Goal: Task Accomplishment & Management: Use online tool/utility

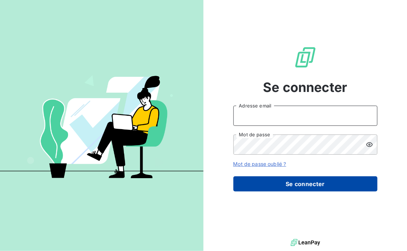
type input "[PERSON_NAME][EMAIL_ADDRESS][PERSON_NAME][PERSON_NAME][DOMAIN_NAME]"
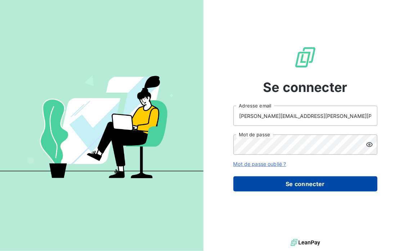
click at [320, 184] on button "Se connecter" at bounding box center [306, 183] width 144 height 15
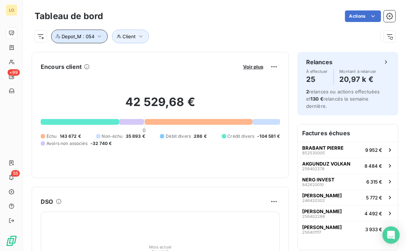
click at [80, 35] on span "Depot_M : 054" at bounding box center [78, 37] width 33 height 6
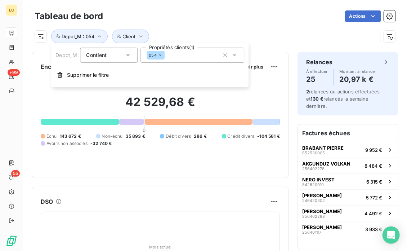
click at [160, 54] on icon at bounding box center [160, 55] width 4 height 4
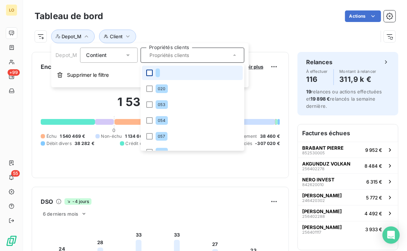
click at [150, 73] on div at bounding box center [149, 73] width 6 height 6
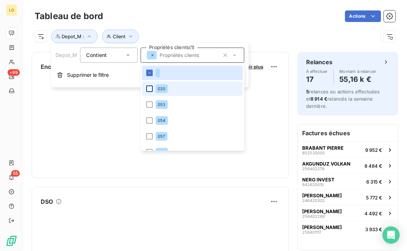
click at [147, 90] on div at bounding box center [149, 88] width 6 height 6
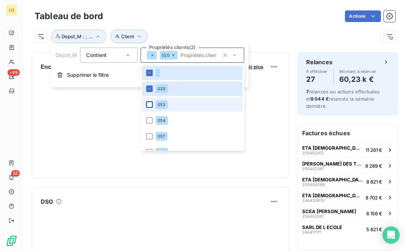
click at [150, 106] on div at bounding box center [149, 104] width 6 height 6
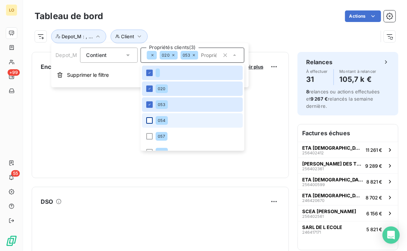
click at [149, 118] on div at bounding box center [149, 120] width 6 height 6
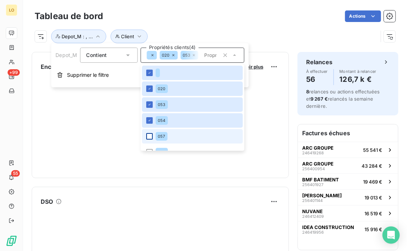
click at [149, 135] on div at bounding box center [149, 136] width 6 height 6
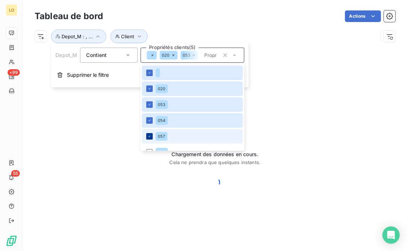
scroll to position [36, 0]
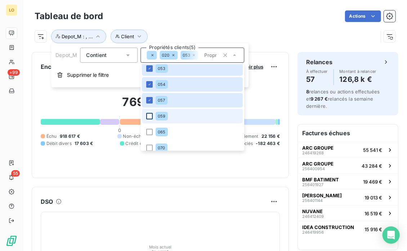
click at [151, 115] on div at bounding box center [149, 116] width 6 height 6
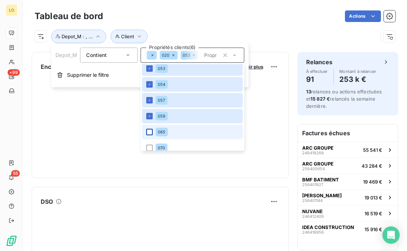
click at [149, 134] on div at bounding box center [149, 132] width 6 height 6
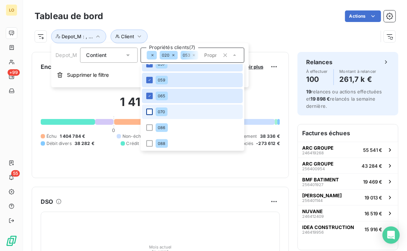
click at [148, 112] on div at bounding box center [149, 112] width 6 height 6
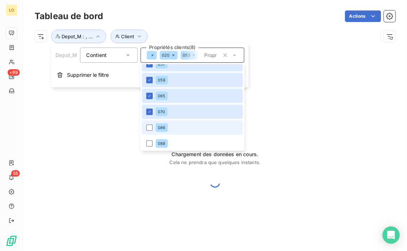
click at [147, 124] on li "086" at bounding box center [192, 127] width 101 height 14
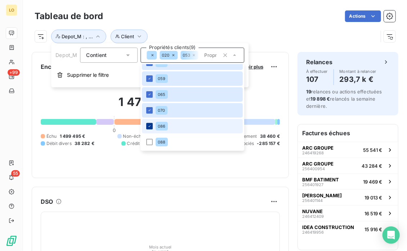
click at [146, 124] on div at bounding box center [149, 126] width 6 height 6
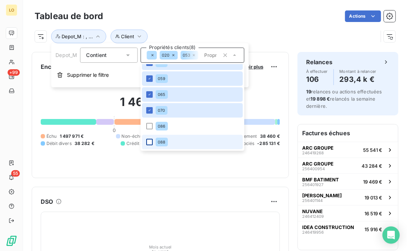
click at [150, 142] on div at bounding box center [149, 142] width 6 height 6
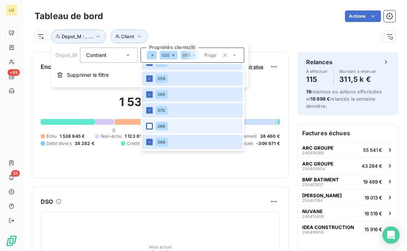
click at [149, 123] on div at bounding box center [149, 126] width 6 height 6
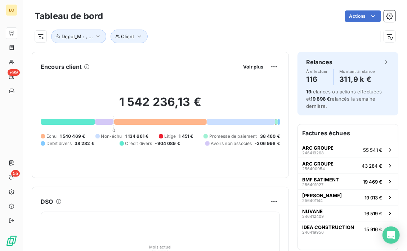
click at [272, 21] on div "Actions" at bounding box center [254, 16] width 284 height 12
click at [254, 65] on span "Voir plus" at bounding box center [253, 66] width 20 height 6
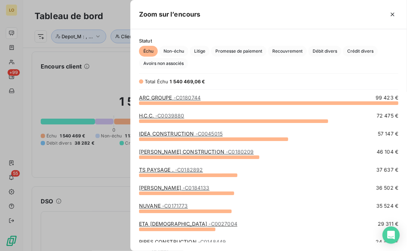
scroll to position [143, 271]
click at [393, 13] on icon "button" at bounding box center [392, 14] width 7 height 7
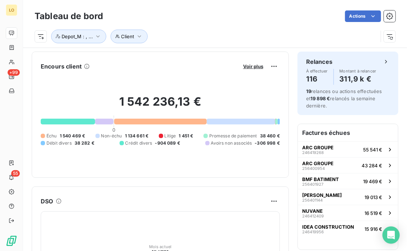
click at [190, 16] on div "Actions" at bounding box center [254, 16] width 284 height 12
click at [97, 33] on icon "button" at bounding box center [97, 36] width 7 height 7
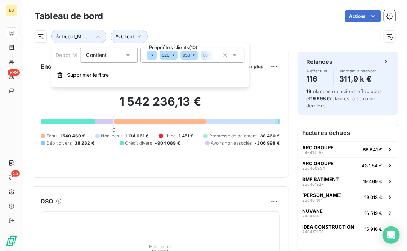
click at [151, 56] on icon at bounding box center [152, 55] width 4 height 4
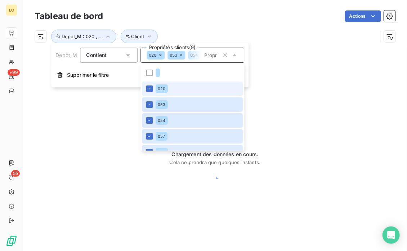
scroll to position [0, 0]
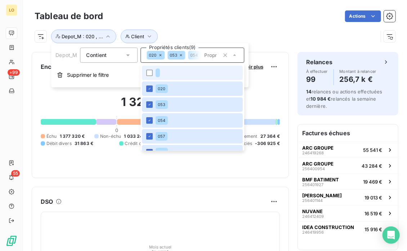
click at [149, 69] on li at bounding box center [192, 73] width 101 height 14
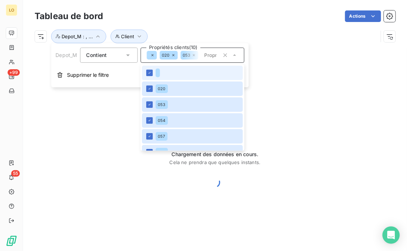
click at [149, 69] on li at bounding box center [192, 73] width 101 height 14
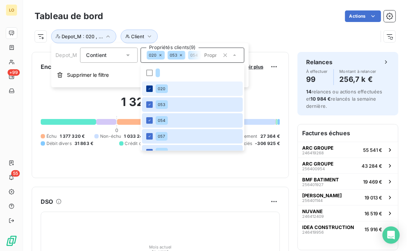
click at [149, 87] on icon at bounding box center [149, 89] width 4 height 4
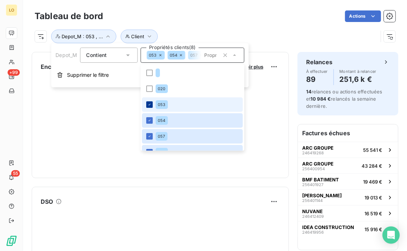
click at [150, 102] on icon at bounding box center [149, 104] width 4 height 4
click at [150, 120] on icon at bounding box center [149, 120] width 4 height 4
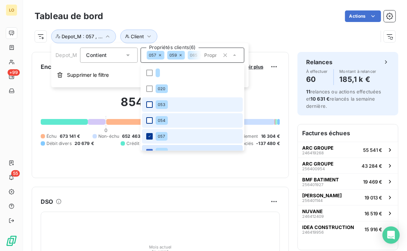
click at [150, 134] on icon at bounding box center [149, 136] width 4 height 4
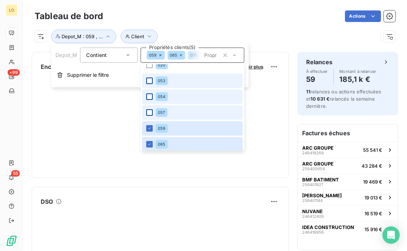
scroll to position [36, 0]
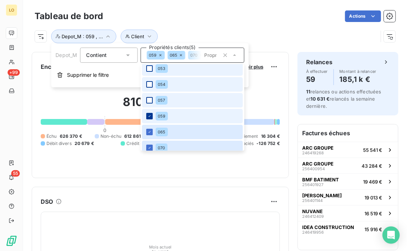
click at [151, 116] on icon at bounding box center [149, 116] width 4 height 4
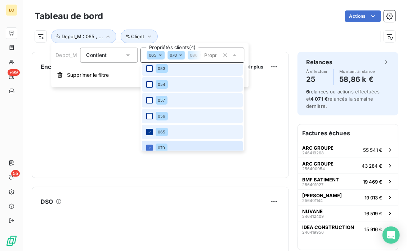
click at [149, 131] on icon at bounding box center [149, 132] width 4 height 4
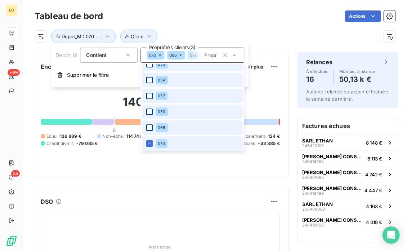
click at [150, 144] on li "070" at bounding box center [192, 143] width 101 height 14
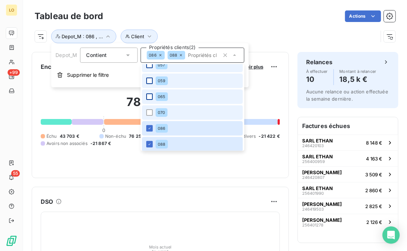
scroll to position [74, 0]
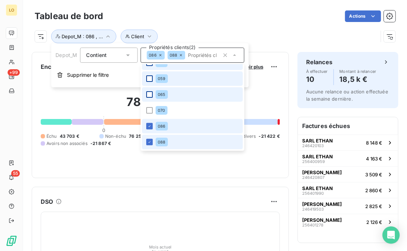
drag, startPoint x: 152, startPoint y: 125, endPoint x: 146, endPoint y: 139, distance: 15.5
click at [152, 125] on div at bounding box center [149, 126] width 6 height 6
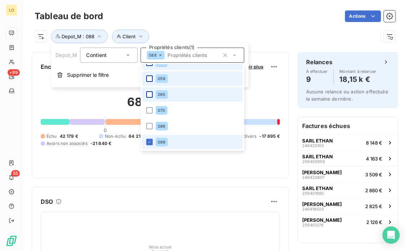
click at [149, 138] on li "088" at bounding box center [192, 142] width 101 height 14
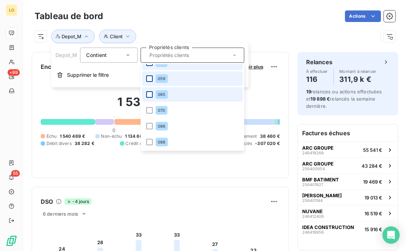
scroll to position [0, 0]
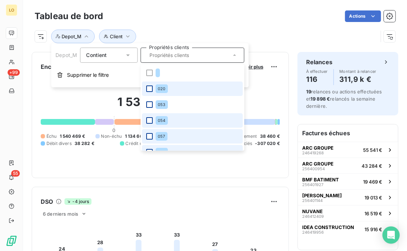
click at [149, 90] on div at bounding box center [149, 88] width 6 height 6
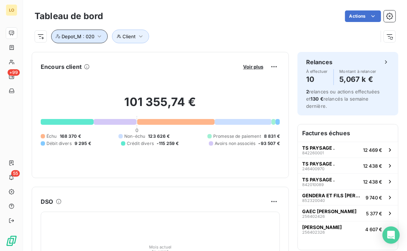
click at [91, 38] on span "Depot_M : 020" at bounding box center [78, 37] width 33 height 6
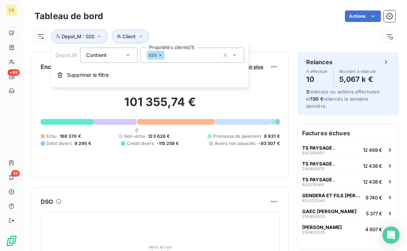
click at [162, 54] on icon at bounding box center [160, 55] width 4 height 4
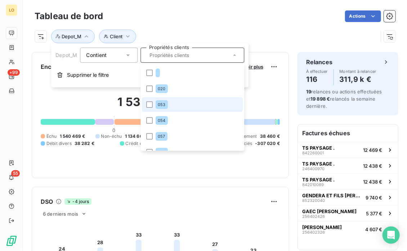
click at [154, 103] on li "053" at bounding box center [192, 104] width 101 height 14
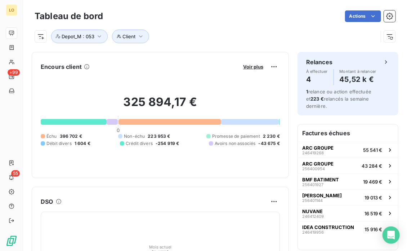
click at [283, 35] on div "Client Depot_M : 053" at bounding box center [207, 37] width 344 height 14
click at [95, 38] on button "Depot_M : 053" at bounding box center [79, 37] width 57 height 14
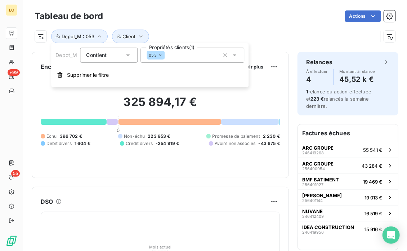
click at [160, 52] on div "053" at bounding box center [156, 55] width 18 height 9
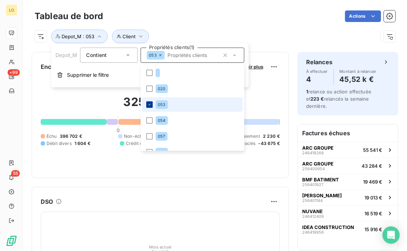
click at [151, 106] on icon at bounding box center [149, 104] width 4 height 4
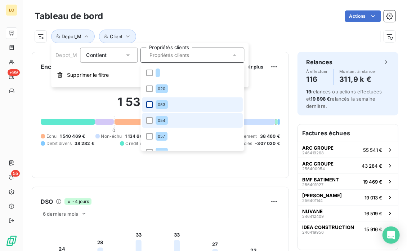
click at [155, 119] on li "054" at bounding box center [192, 120] width 101 height 14
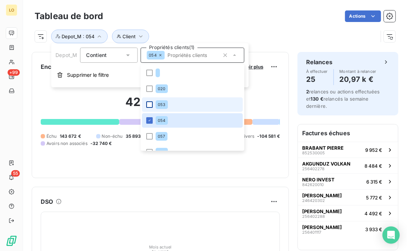
click at [250, 27] on div "Client Depot_M : 054" at bounding box center [215, 33] width 361 height 19
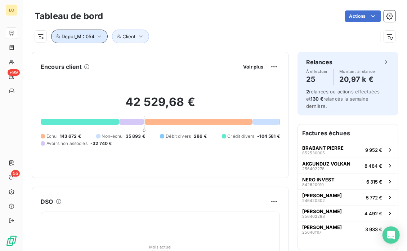
click at [102, 39] on icon "button" at bounding box center [99, 36] width 7 height 7
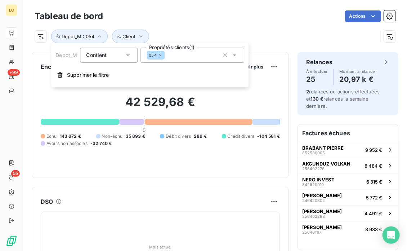
click at [161, 53] on div "054" at bounding box center [156, 55] width 18 height 9
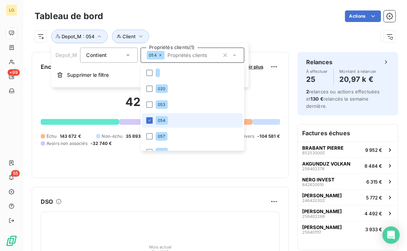
drag, startPoint x: 153, startPoint y: 120, endPoint x: 150, endPoint y: 125, distance: 6.0
click at [153, 119] on li "054" at bounding box center [192, 120] width 101 height 14
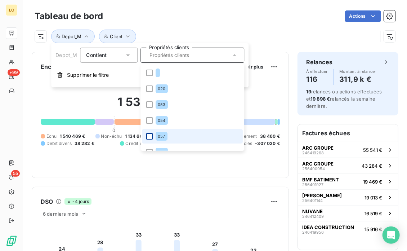
click at [149, 134] on div at bounding box center [149, 136] width 6 height 6
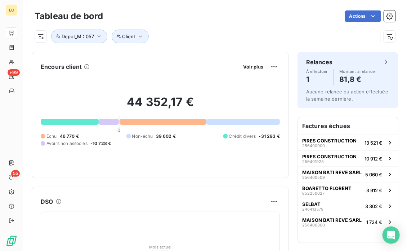
click at [296, 14] on div "Actions" at bounding box center [254, 16] width 284 height 12
click at [93, 38] on span "Depot_M : 057" at bounding box center [78, 37] width 32 height 6
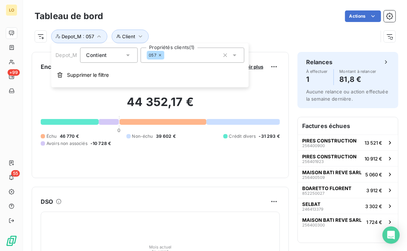
click at [161, 53] on icon at bounding box center [160, 55] width 4 height 4
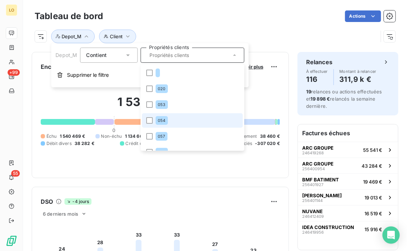
scroll to position [36, 0]
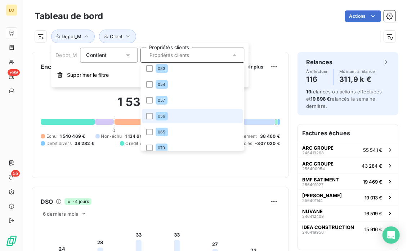
click at [153, 113] on li "059" at bounding box center [192, 116] width 101 height 14
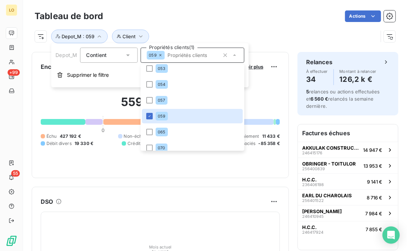
click at [278, 17] on div "Actions" at bounding box center [254, 16] width 284 height 12
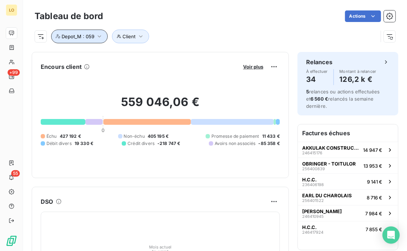
click at [100, 33] on icon "button" at bounding box center [99, 36] width 7 height 7
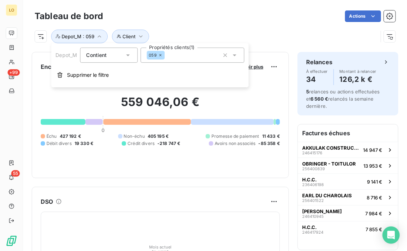
click at [160, 56] on icon at bounding box center [160, 55] width 4 height 4
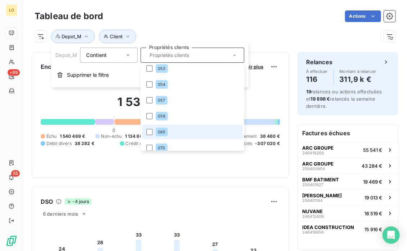
click at [160, 130] on span "065" at bounding box center [162, 132] width 8 height 4
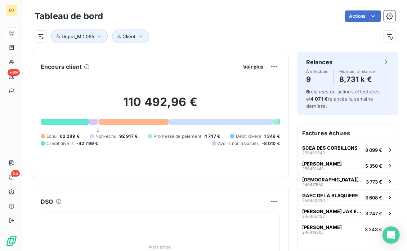
click at [258, 0] on div "Tableau de bord Actions Client Depot_M : 065" at bounding box center [215, 24] width 384 height 48
click at [94, 37] on span "Depot_M : 065" at bounding box center [78, 37] width 33 height 6
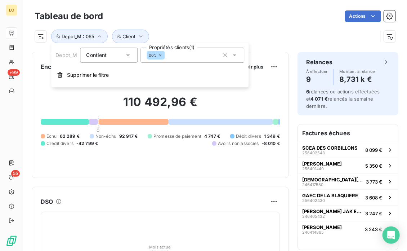
click at [162, 54] on icon at bounding box center [160, 55] width 4 height 4
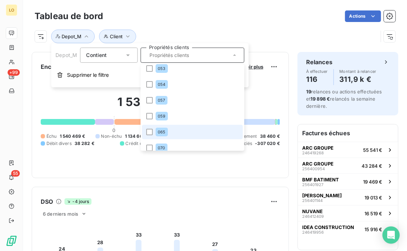
scroll to position [72, 0]
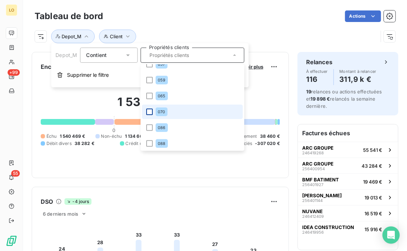
click at [153, 109] on div at bounding box center [149, 112] width 6 height 6
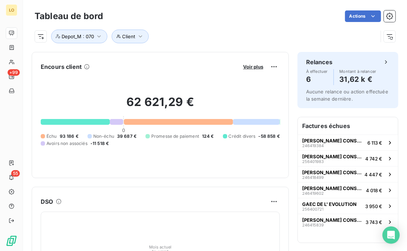
click at [257, 5] on div "Tableau de bord Actions Client Depot_M : 070" at bounding box center [215, 24] width 384 height 48
click at [89, 31] on button "Depot_M : 070" at bounding box center [79, 37] width 56 height 14
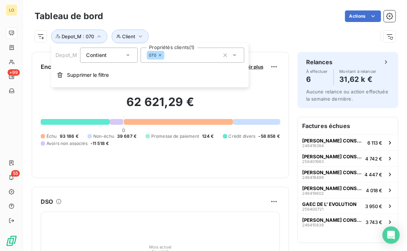
click at [159, 56] on icon at bounding box center [160, 55] width 4 height 4
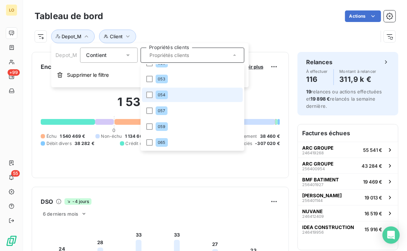
scroll to position [74, 0]
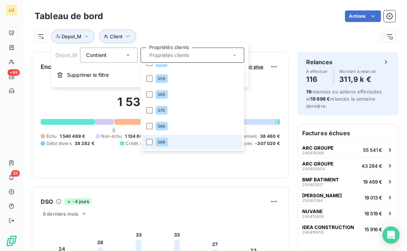
click at [160, 144] on div "088" at bounding box center [162, 142] width 12 height 9
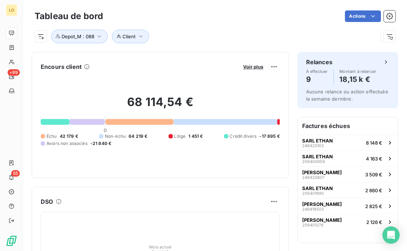
click at [257, 3] on div "Tableau de bord Actions Client Depot_M : 088" at bounding box center [215, 24] width 384 height 48
